Goal: Task Accomplishment & Management: Manage account settings

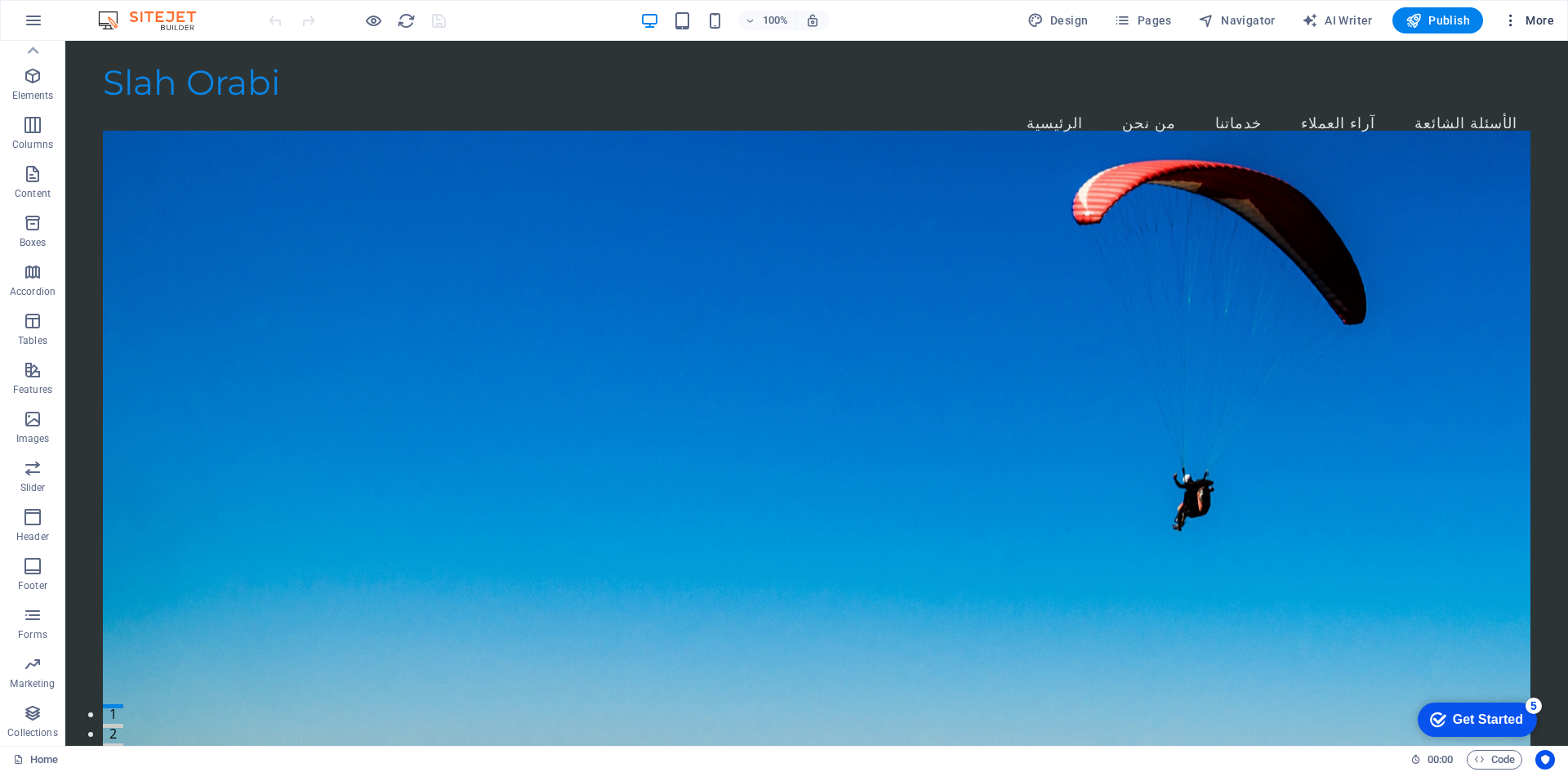
click at [1507, 20] on icon "button" at bounding box center [1510, 20] width 16 height 16
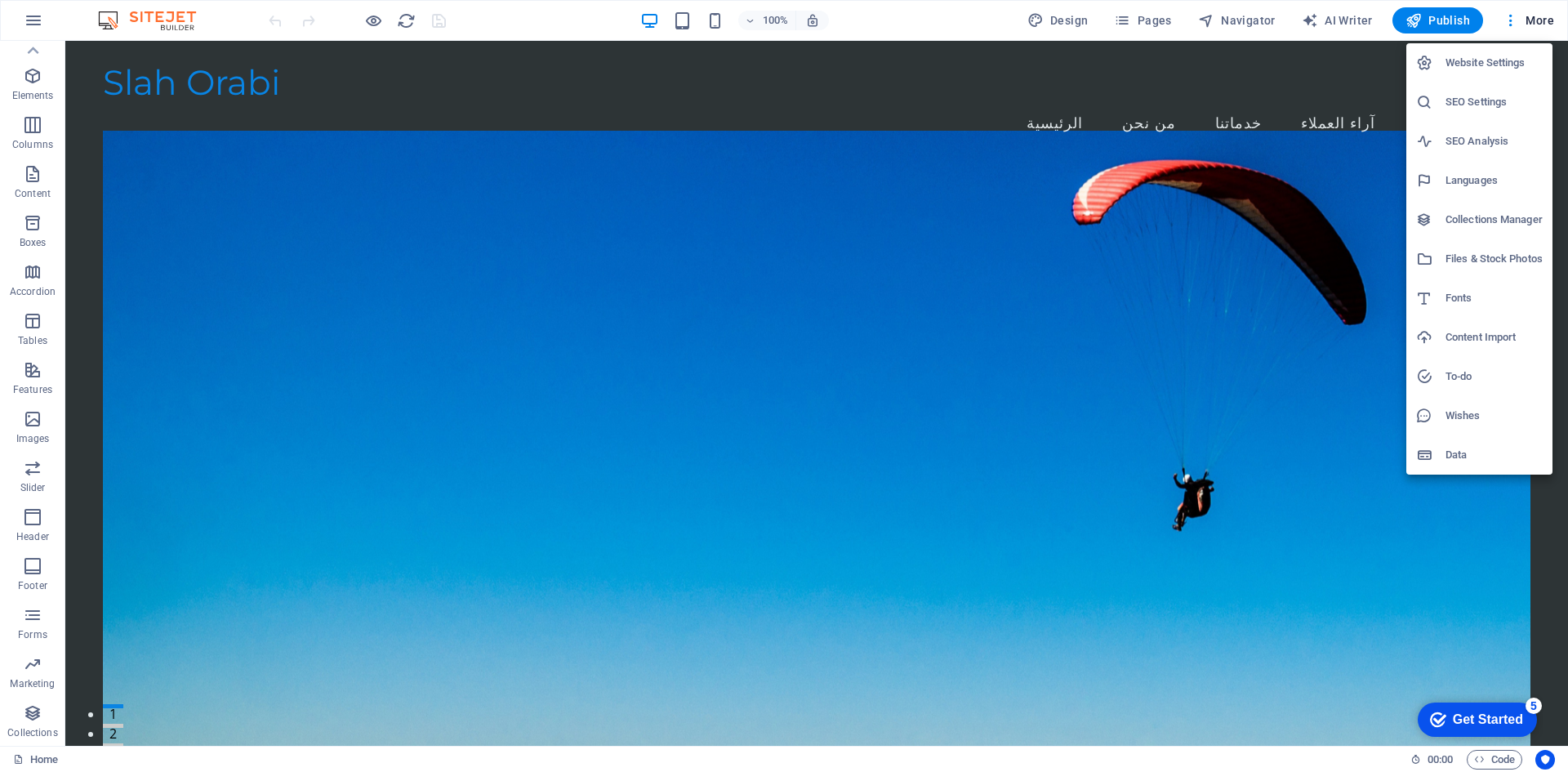
click at [1473, 68] on h6 "Website Settings" at bounding box center [1493, 63] width 97 height 20
select select "41"
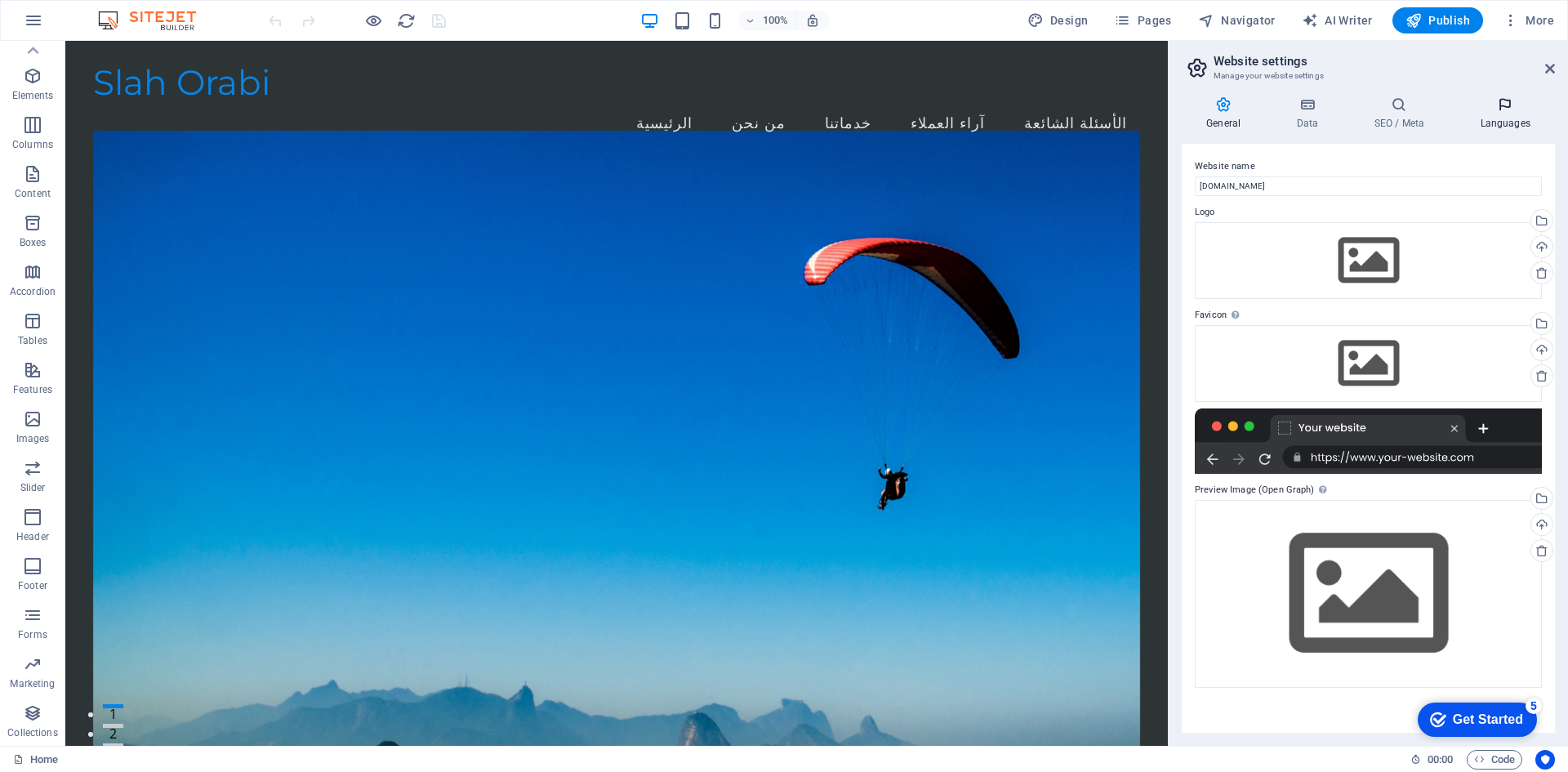
click at [1526, 110] on icon at bounding box center [1505, 104] width 100 height 16
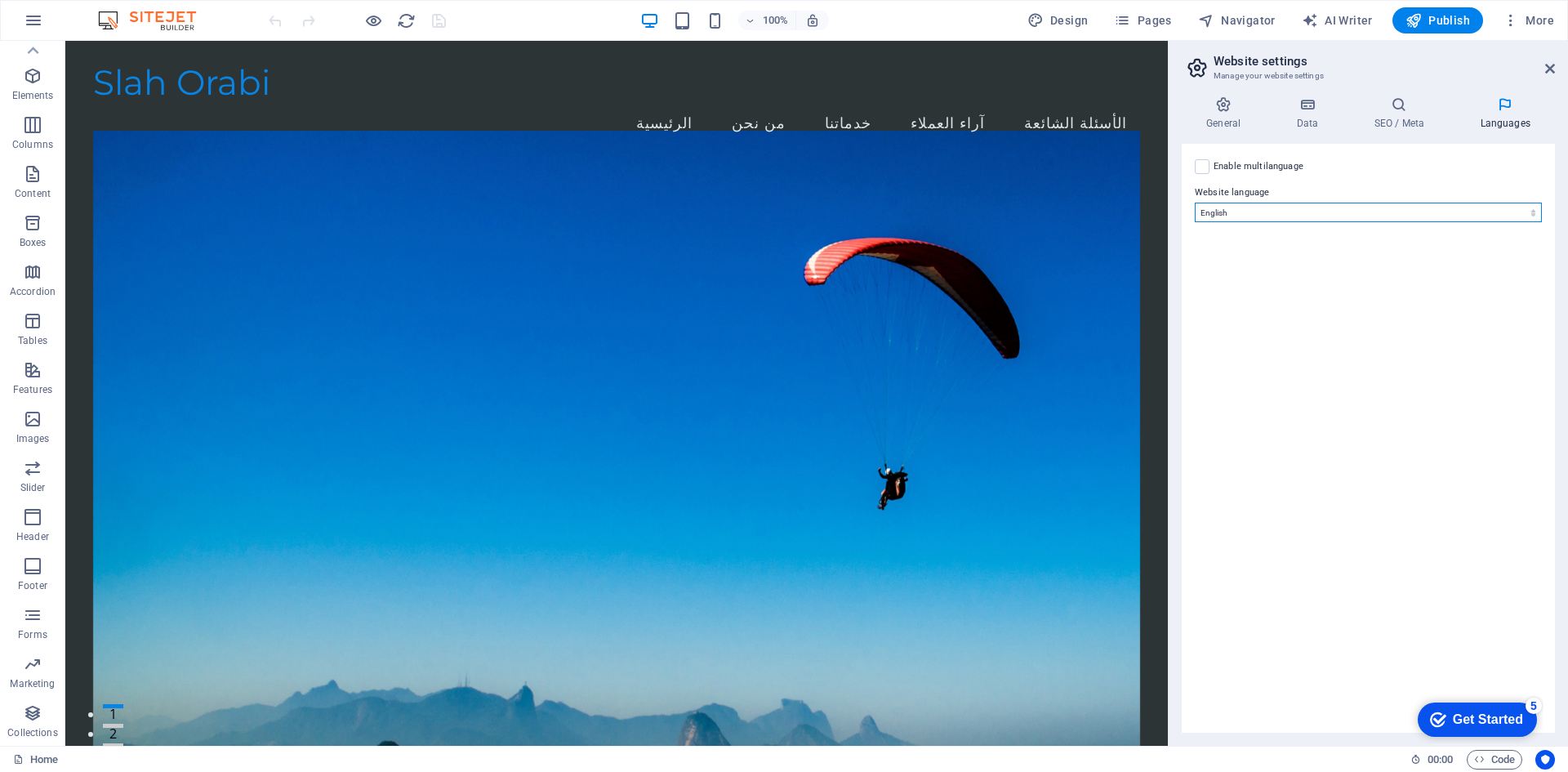
click at [1348, 211] on select "Abkhazian Afar Afrikaans Akan Albanian Amharic Arabic Aragonese Armenian Assame…" at bounding box center [1369, 212] width 347 height 20
click at [1344, 166] on div "Enable multilanguage To disable multilanguage delete all languages until only o…" at bounding box center [1369, 167] width 347 height 20
click at [1398, 113] on h4 "SEO / Meta" at bounding box center [1401, 113] width 106 height 35
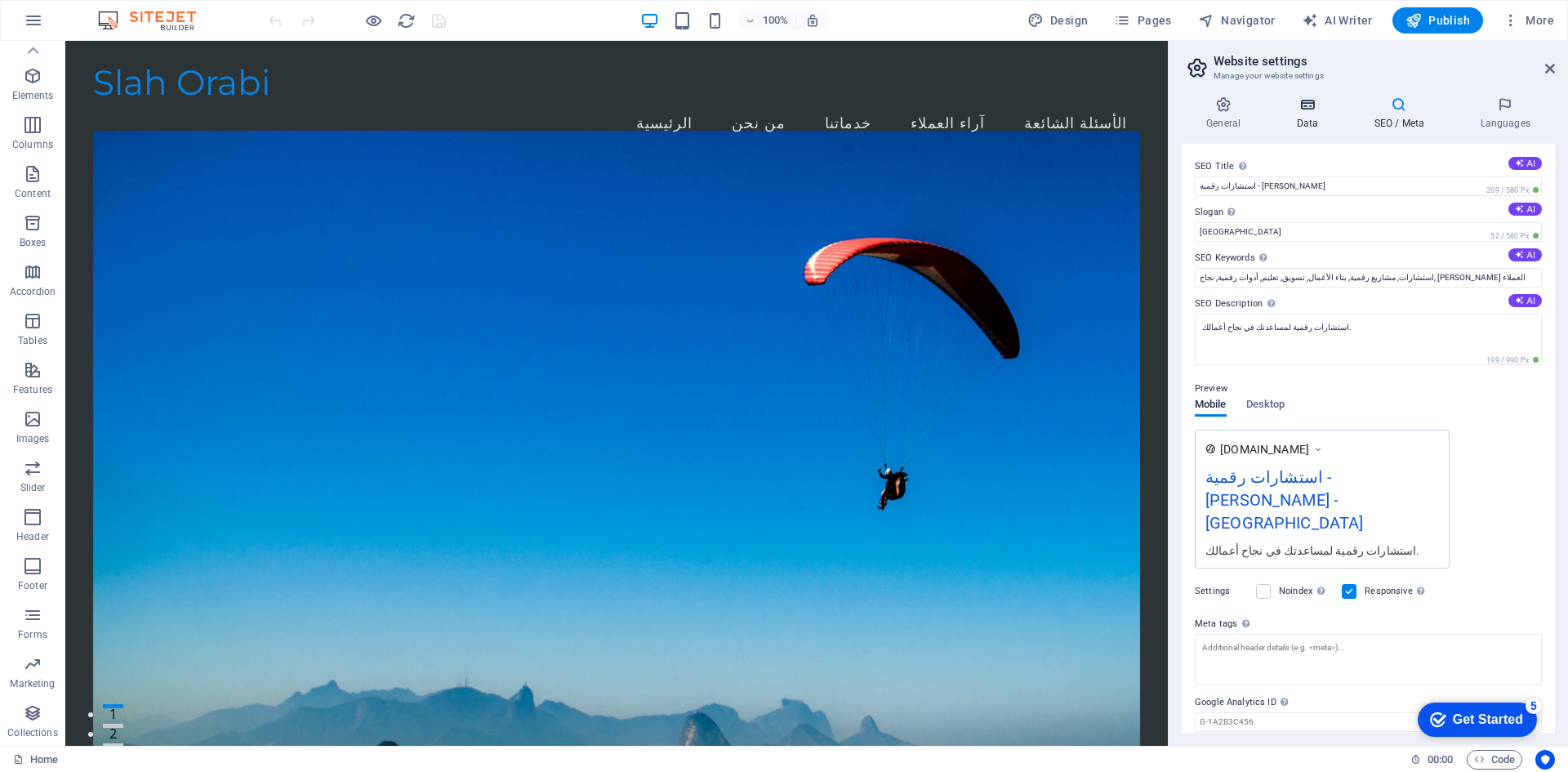
click at [1306, 112] on icon at bounding box center [1307, 104] width 71 height 16
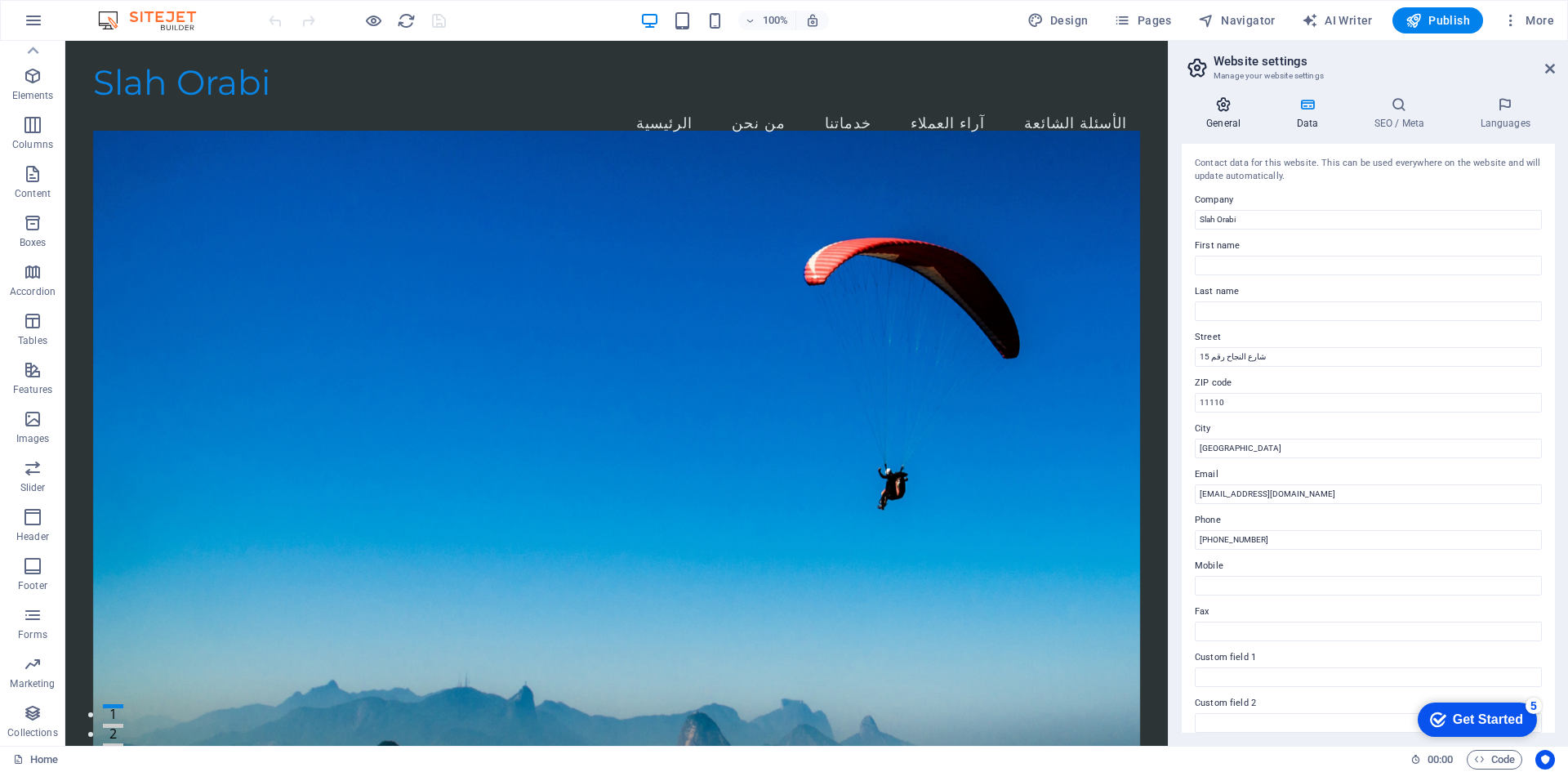
click at [1215, 110] on icon at bounding box center [1223, 104] width 84 height 16
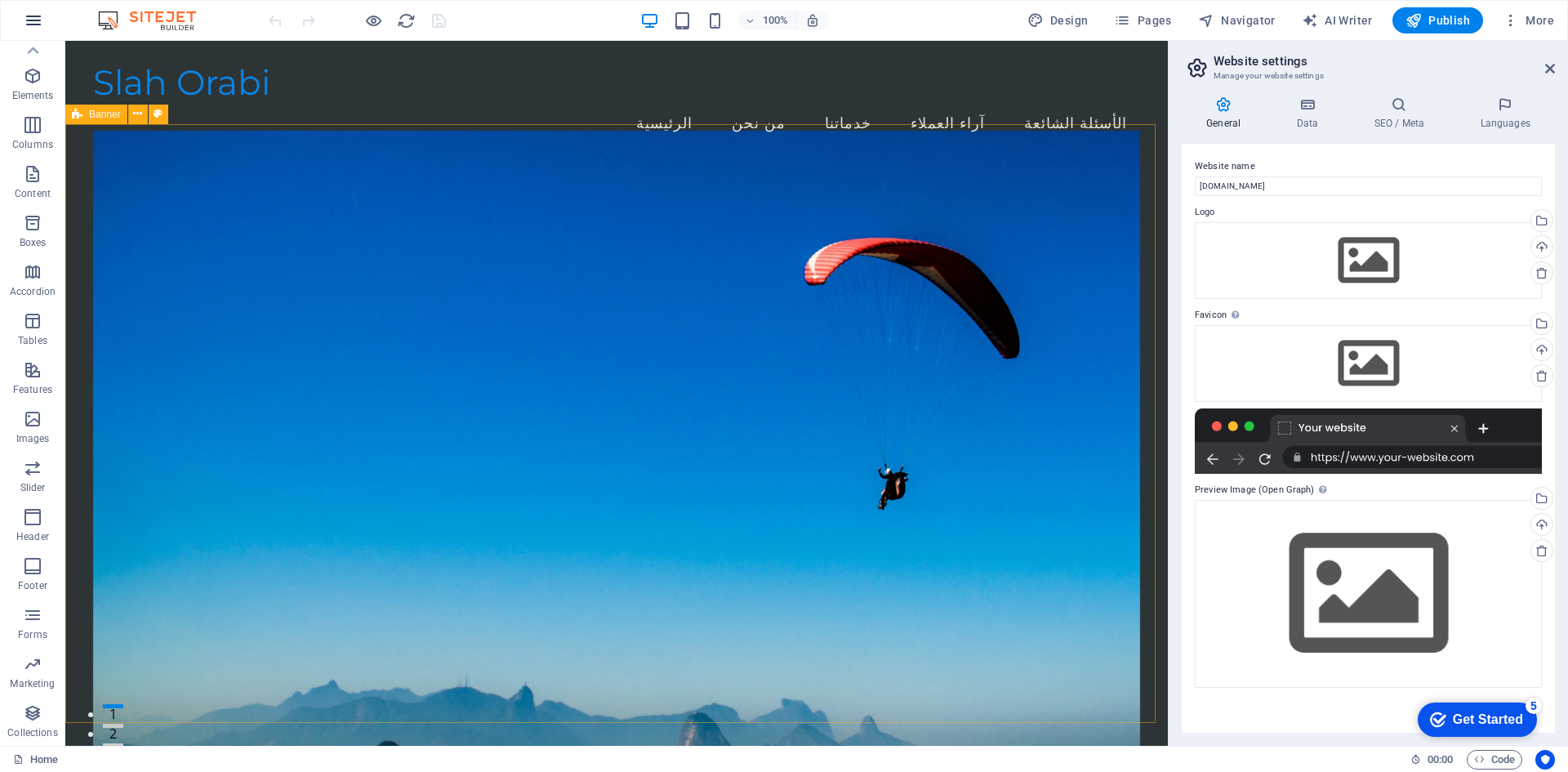
click at [44, 11] on button "button" at bounding box center [34, 20] width 39 height 39
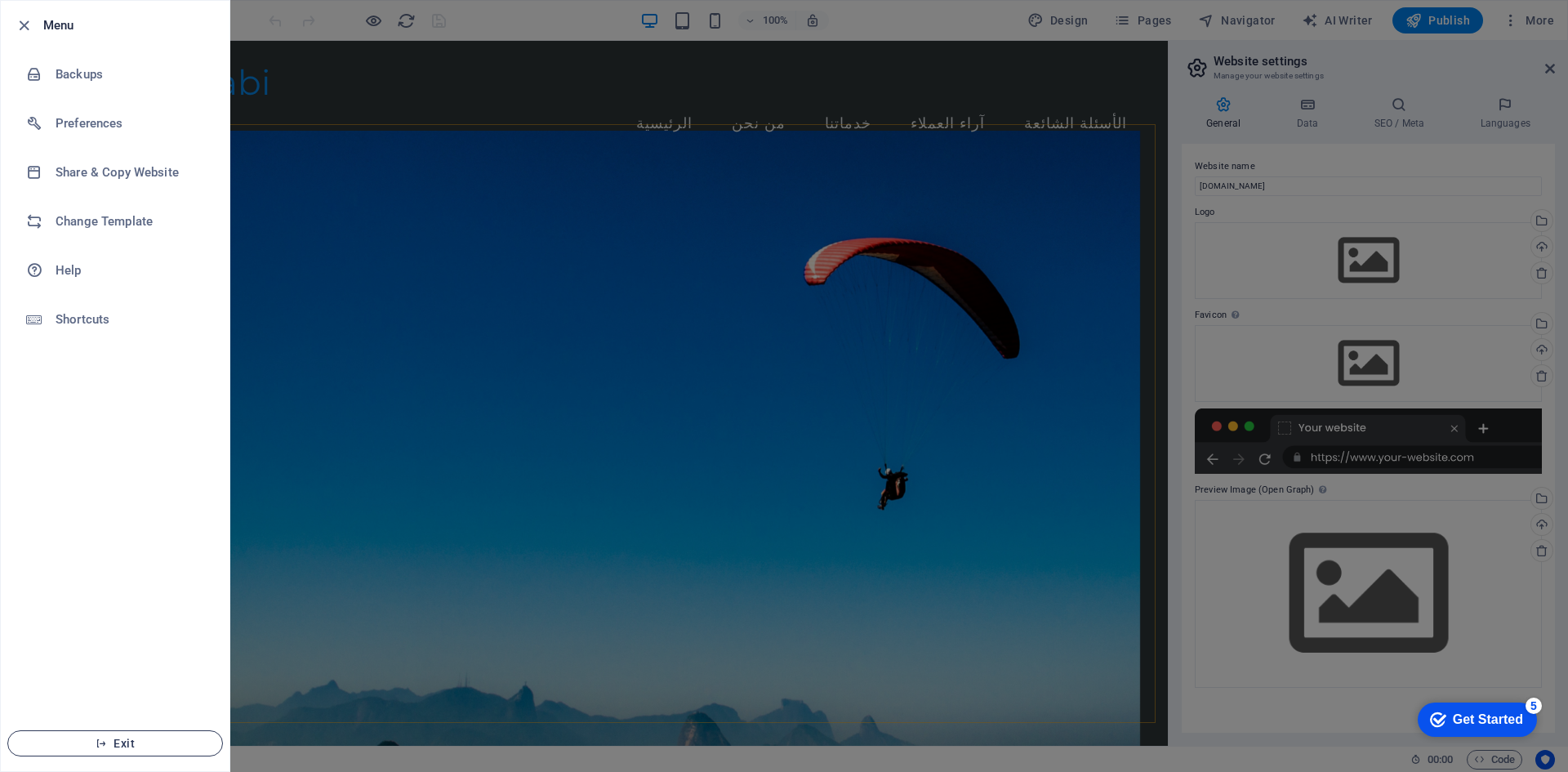
click at [156, 744] on span "Exit" at bounding box center [115, 743] width 188 height 13
